Goal: Browse casually

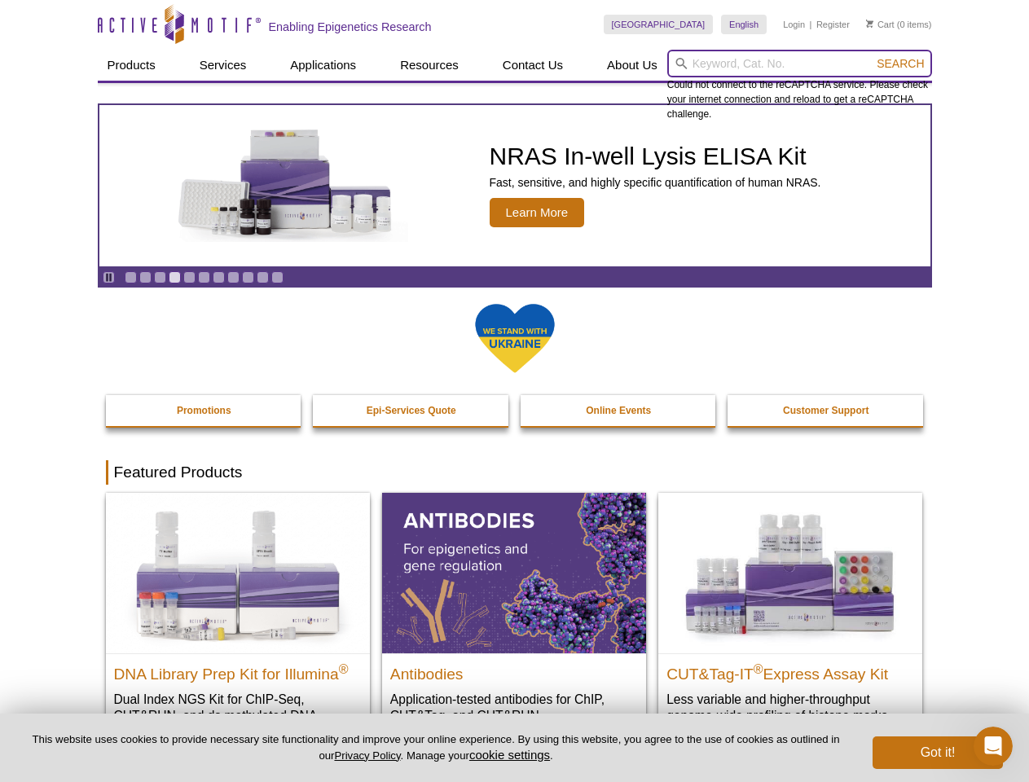
click at [800, 64] on input "search" at bounding box center [800, 64] width 265 height 28
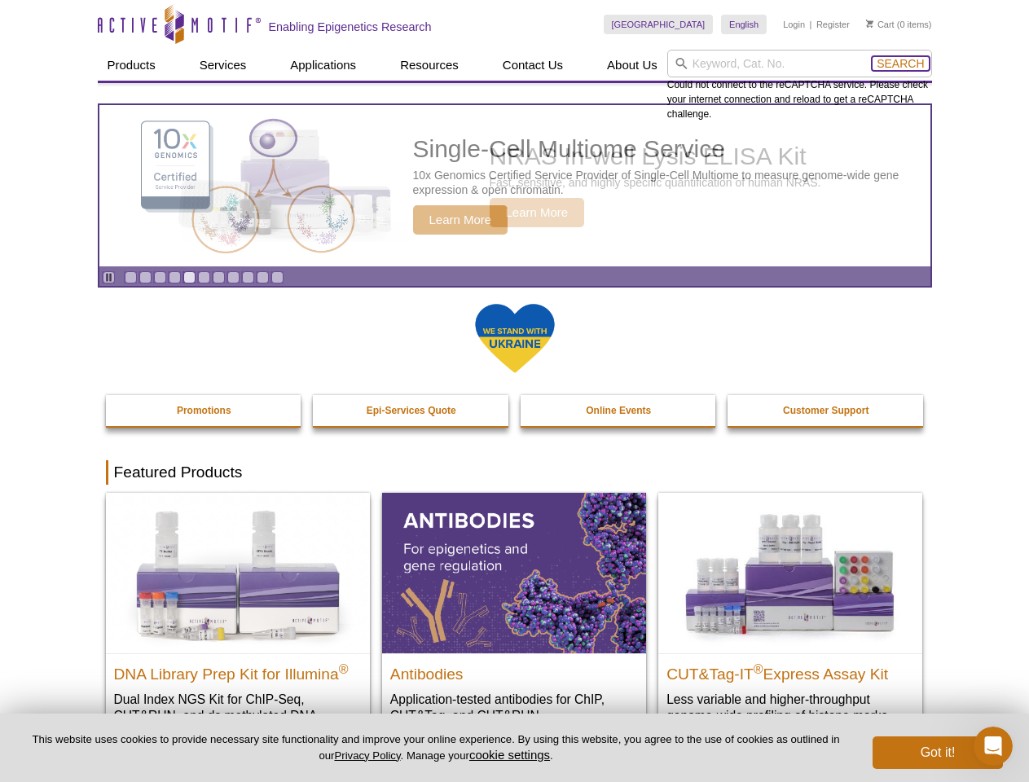
click at [901, 64] on span "Search" at bounding box center [900, 63] width 47 height 13
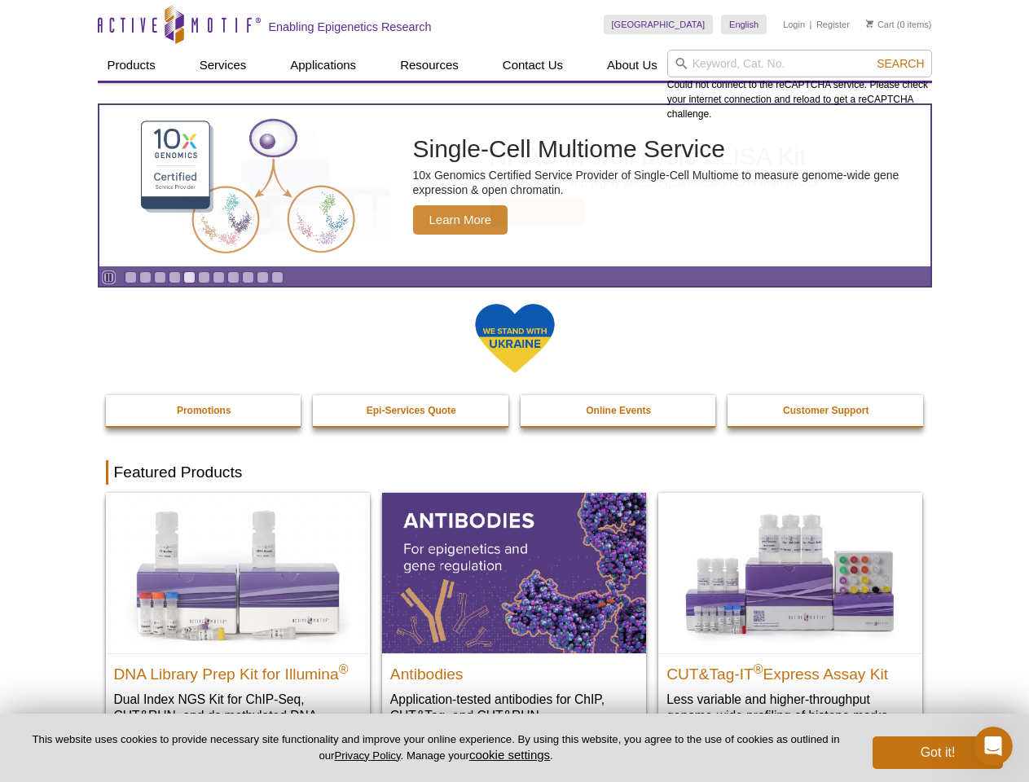
click at [108, 277] on icon "Pause" at bounding box center [109, 277] width 11 height 11
click at [130, 277] on link "Go to slide 1" at bounding box center [131, 277] width 12 height 12
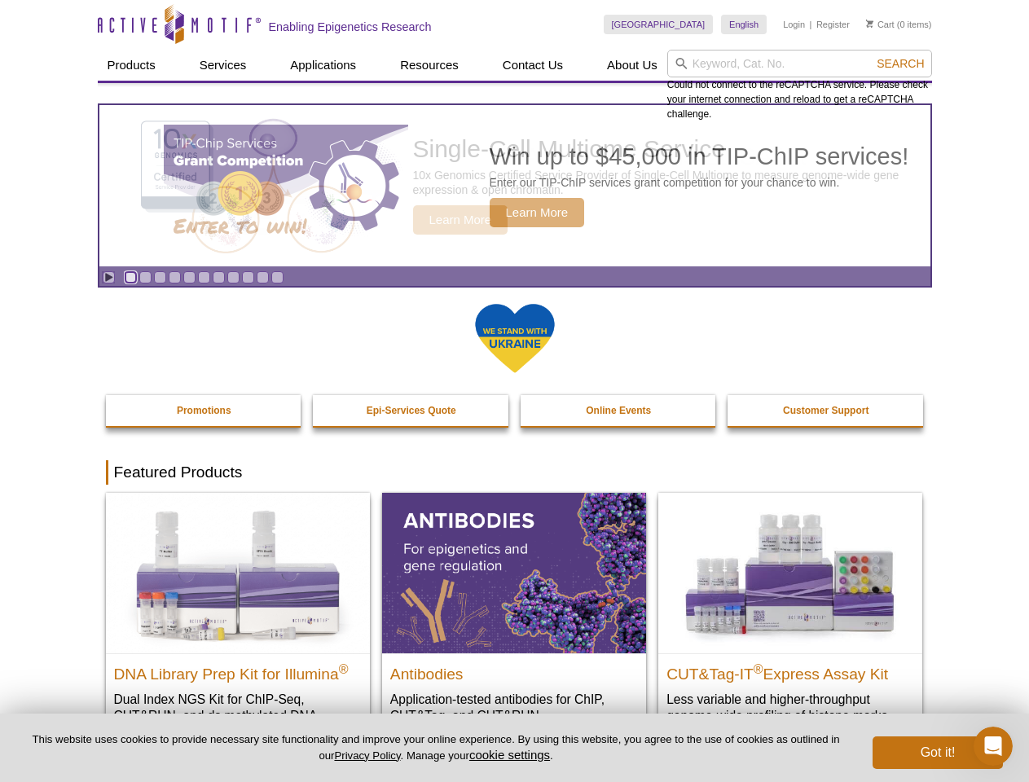
click at [145, 277] on link "Go to slide 2" at bounding box center [145, 277] width 12 height 12
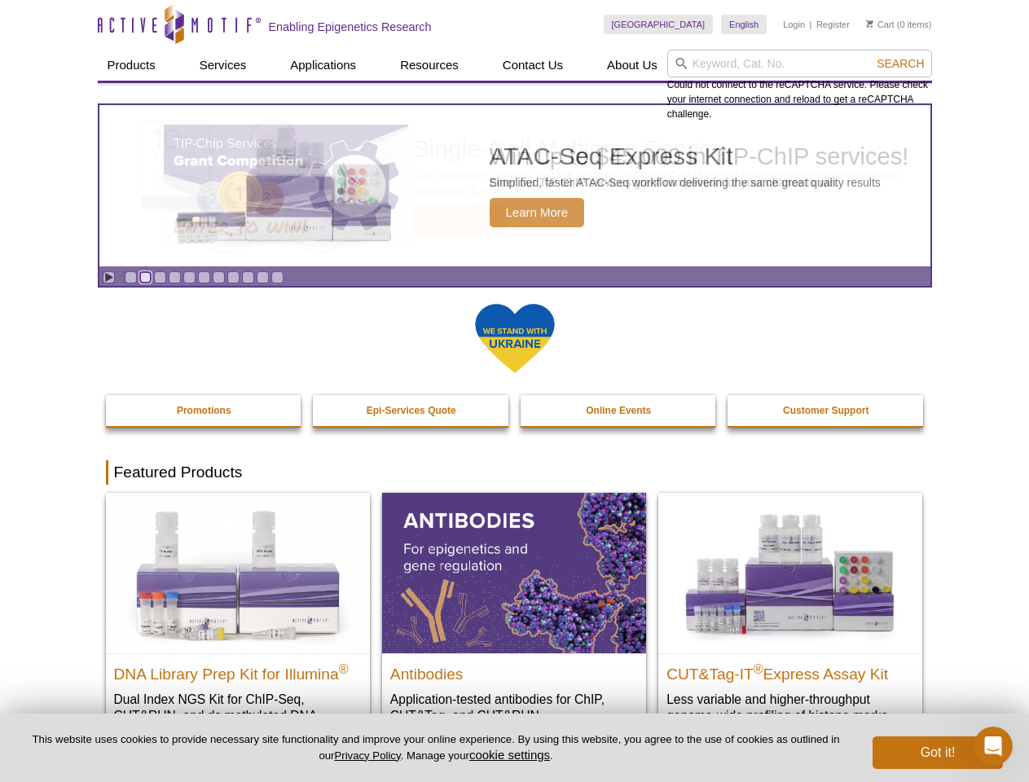
click at [160, 277] on link "Go to slide 3" at bounding box center [160, 277] width 12 height 12
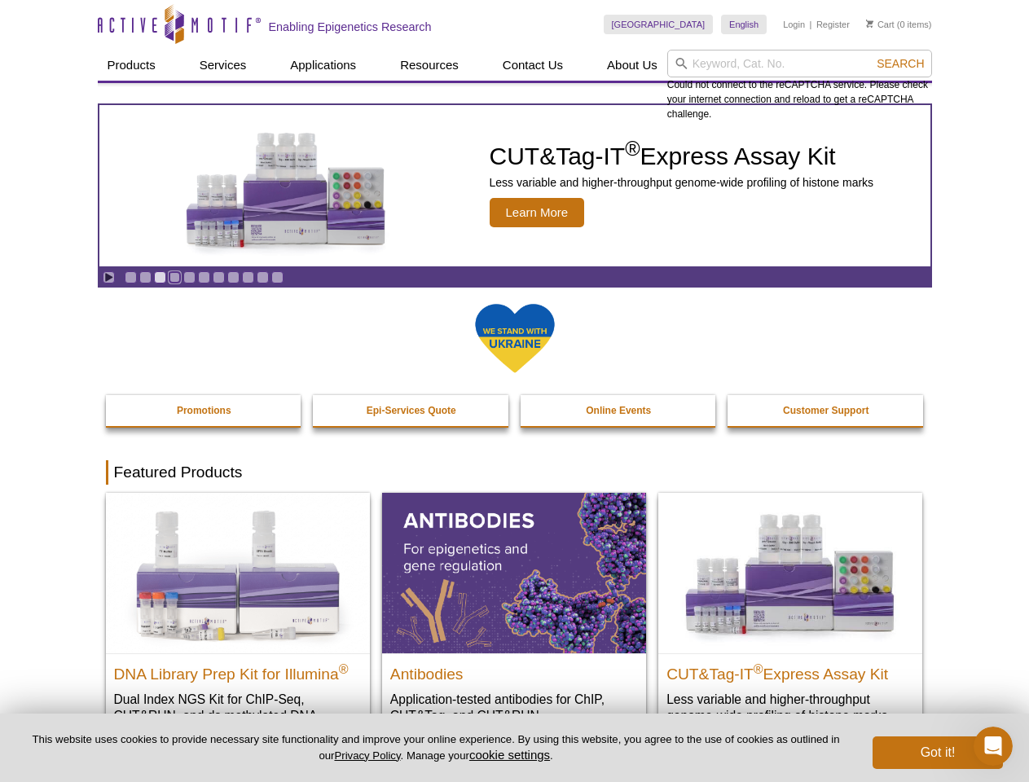
click at [174, 277] on link "Go to slide 4" at bounding box center [175, 277] width 12 height 12
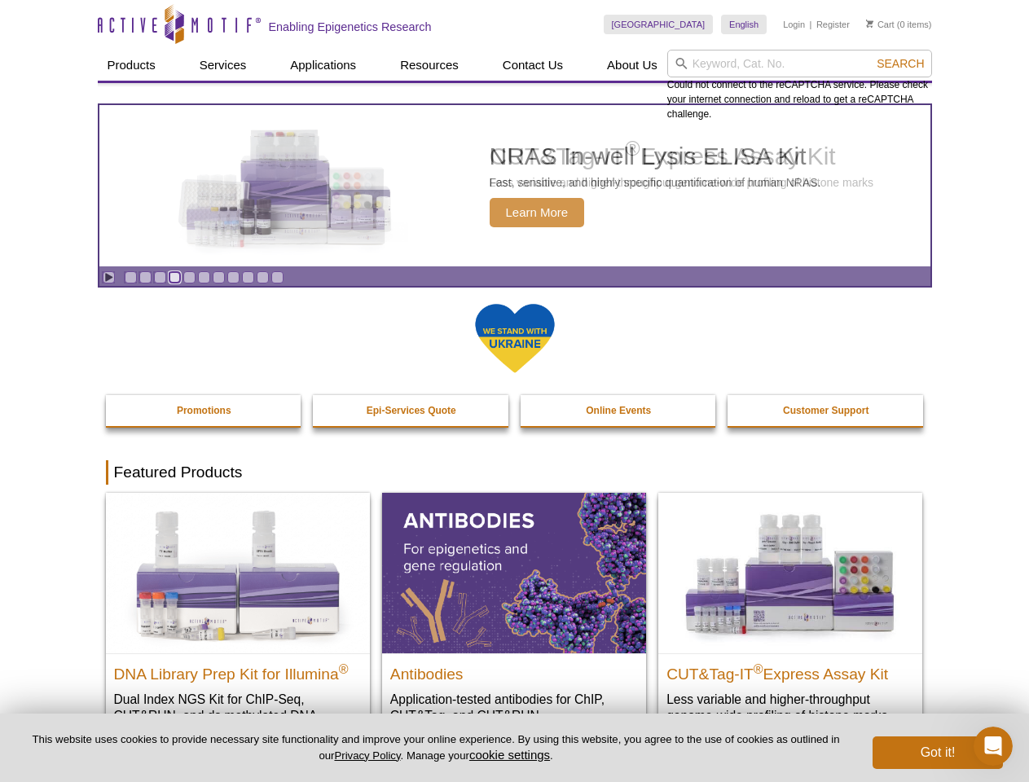
click at [189, 277] on link "Go to slide 5" at bounding box center [189, 277] width 12 height 12
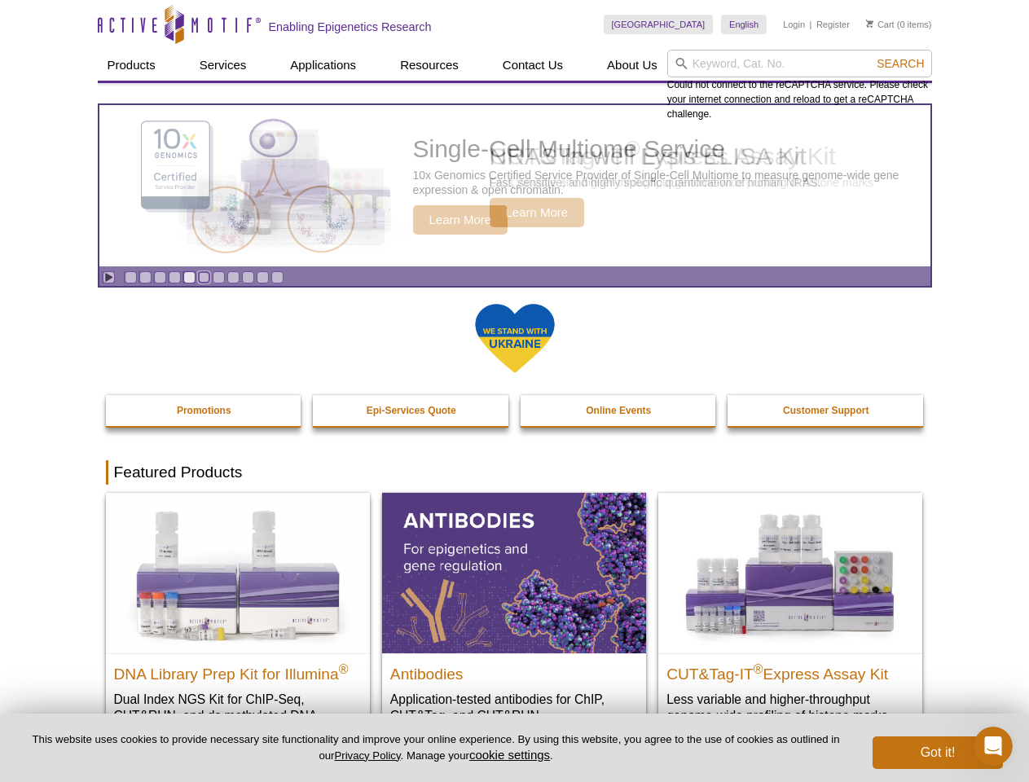
click at [204, 277] on link "Go to slide 6" at bounding box center [204, 277] width 12 height 12
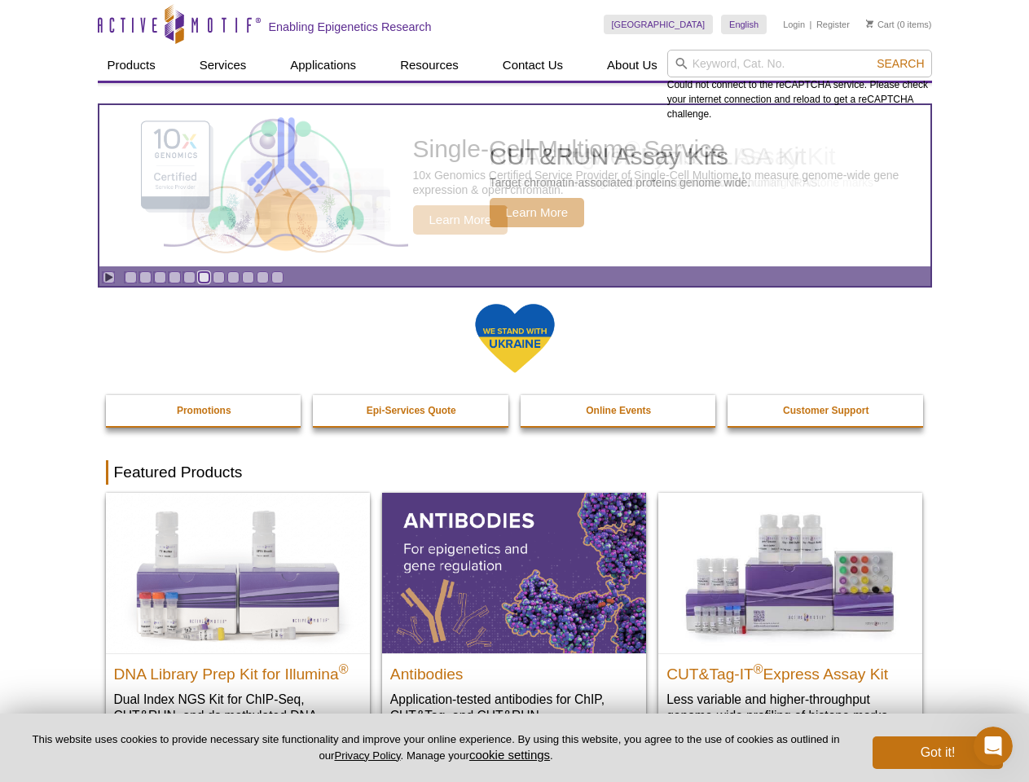
click at [218, 277] on link "Go to slide 7" at bounding box center [219, 277] width 12 height 12
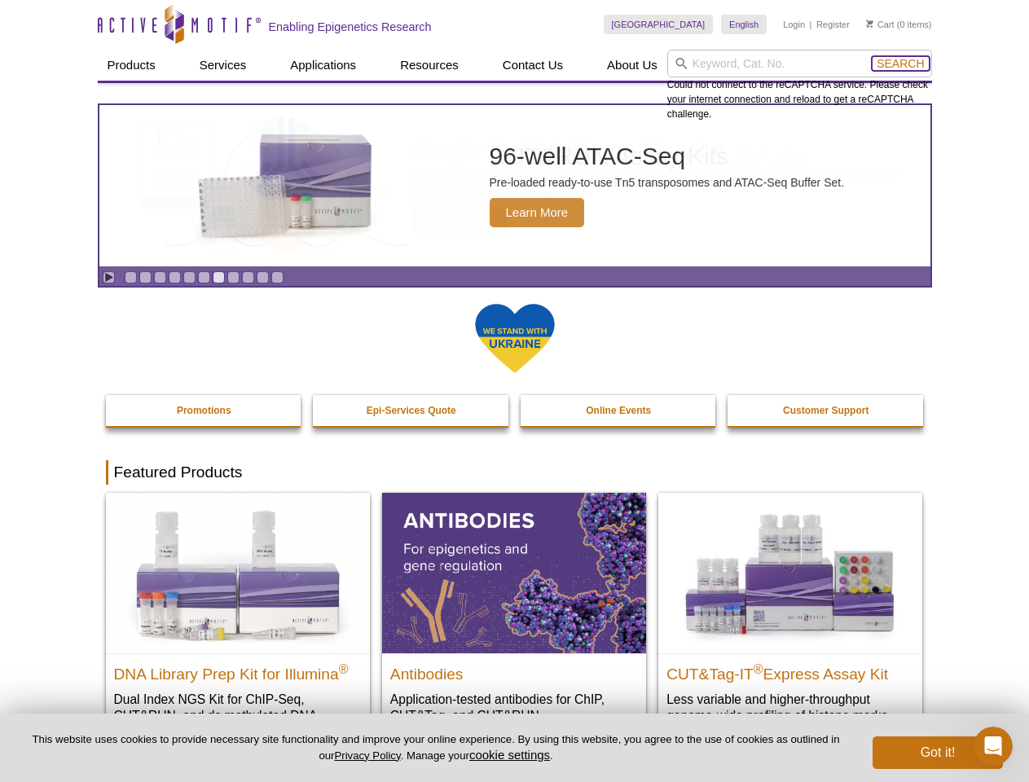
click at [901, 64] on span "Search" at bounding box center [900, 63] width 47 height 13
